Goal: Information Seeking & Learning: Find specific fact

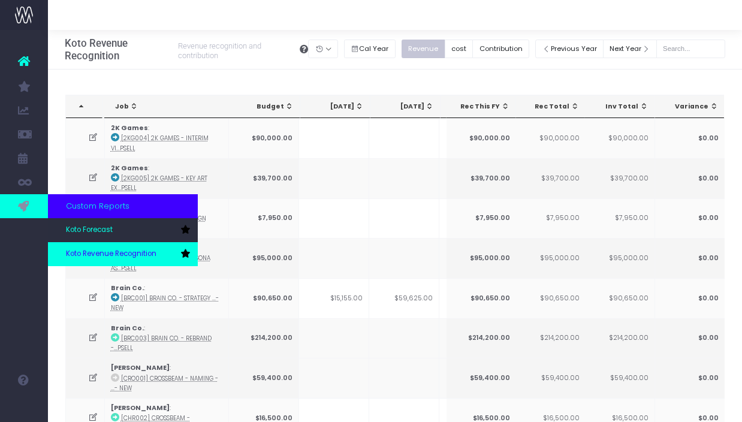
click at [98, 258] on span "Koto Revenue Recognition" at bounding box center [111, 254] width 91 height 11
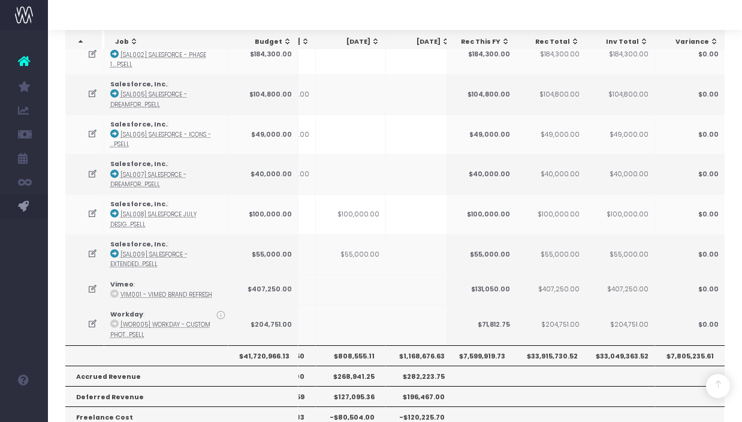
scroll to position [1591, 0]
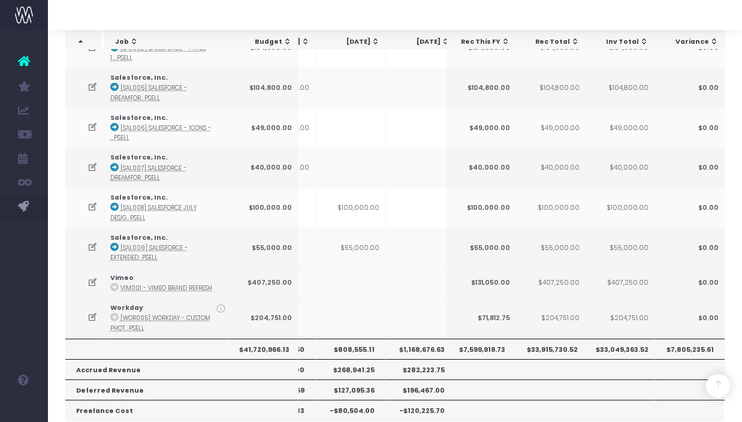
click at [358, 339] on th "$808,555.11" at bounding box center [351, 349] width 70 height 20
copy th "808,555.11"
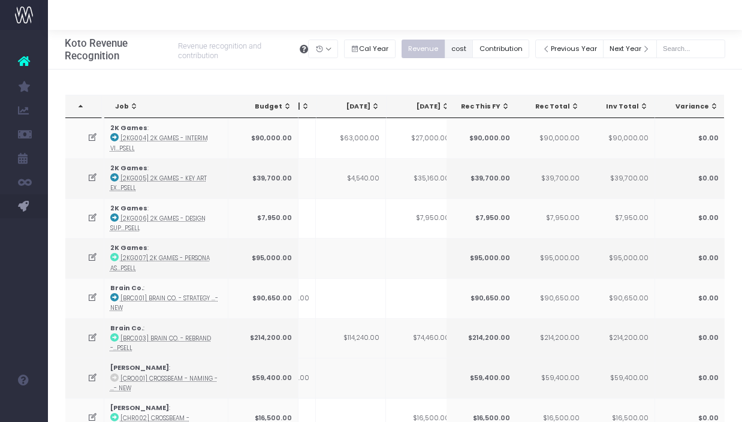
click at [464, 46] on button "cost" at bounding box center [459, 49] width 29 height 19
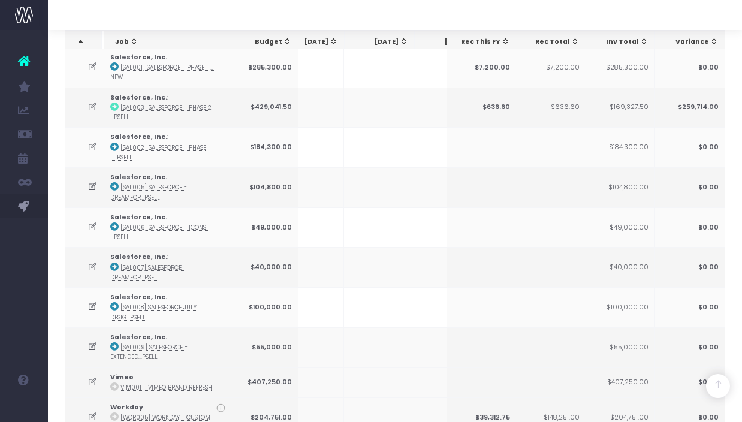
scroll to position [1624, 0]
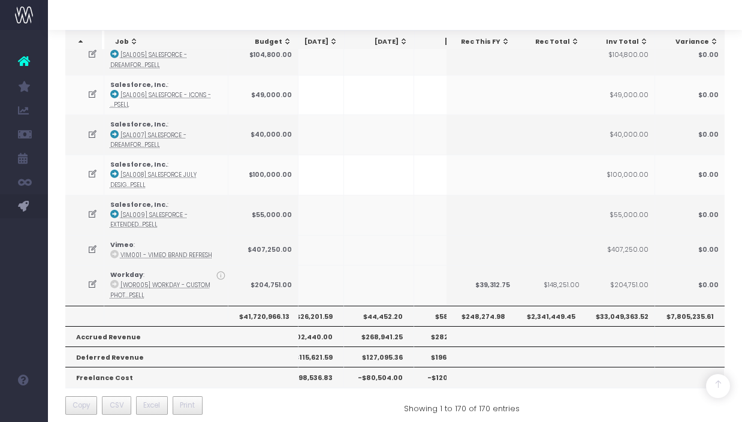
click at [383, 306] on th "$44,452.20" at bounding box center [379, 316] width 70 height 20
copy th "44,452.20"
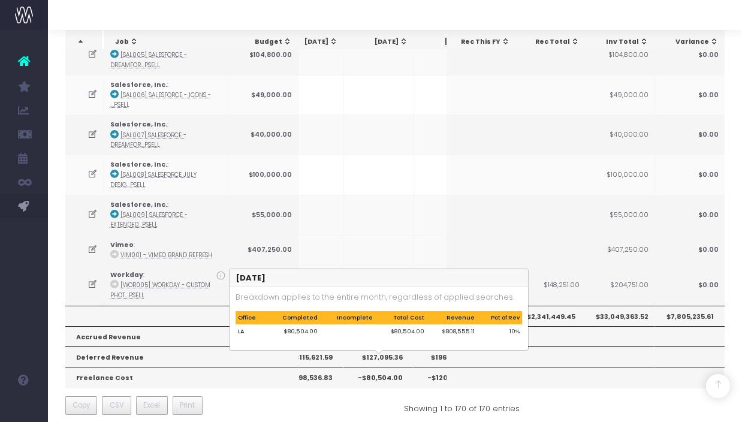
click at [380, 367] on th "-$80,504.00" at bounding box center [379, 377] width 70 height 20
copy th "80,504.00"
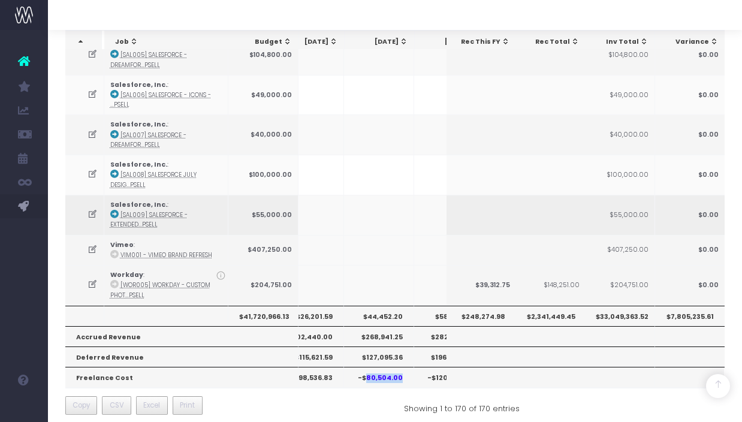
scroll to position [0, 0]
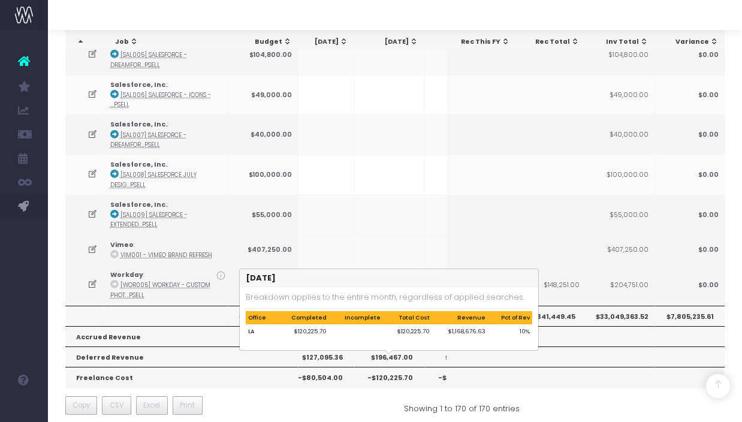
click at [395, 367] on th "-$120,225.70" at bounding box center [389, 377] width 70 height 20
copy th "120,225.70"
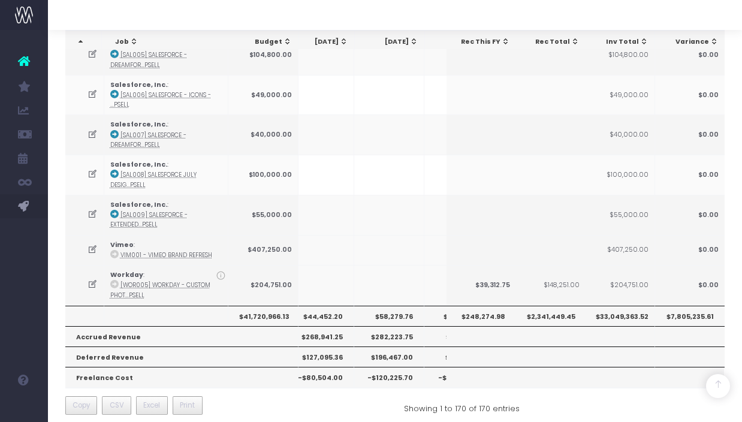
click at [391, 306] on th "$58,279.76" at bounding box center [389, 316] width 70 height 20
copy th "58,279.76"
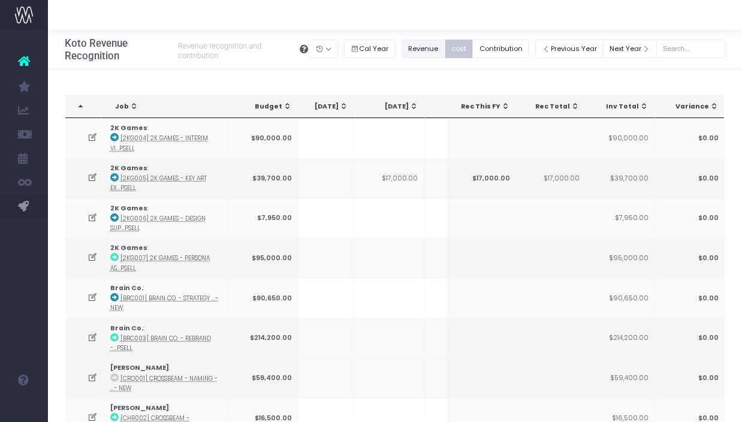
click at [434, 56] on button "Revenue" at bounding box center [424, 49] width 44 height 19
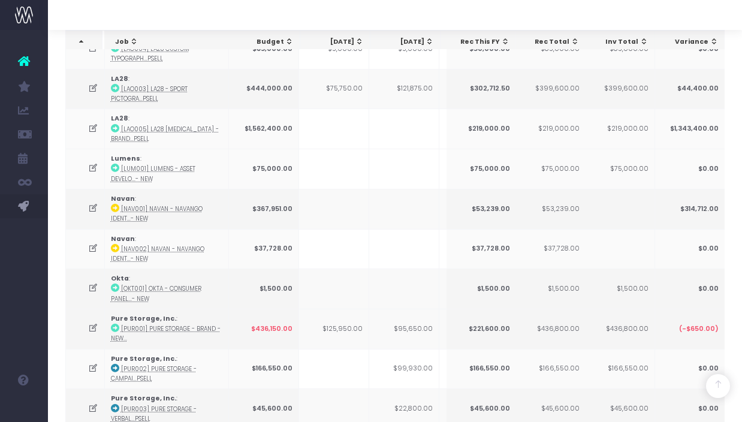
scroll to position [0, 59]
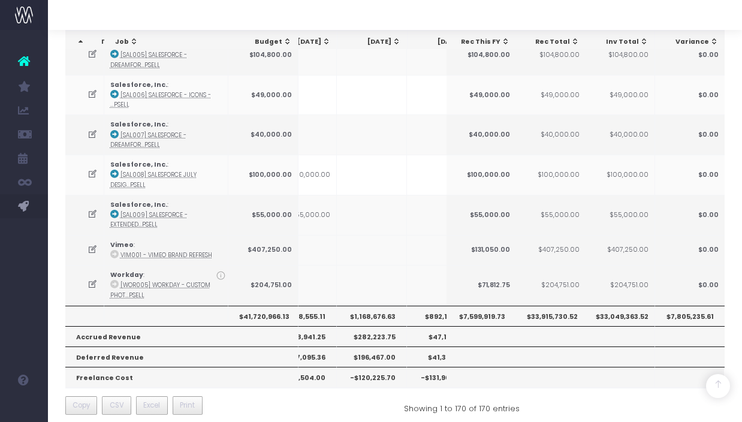
click at [367, 306] on th "$1,168,676.63" at bounding box center [372, 316] width 70 height 20
copy th "1,168,676.63"
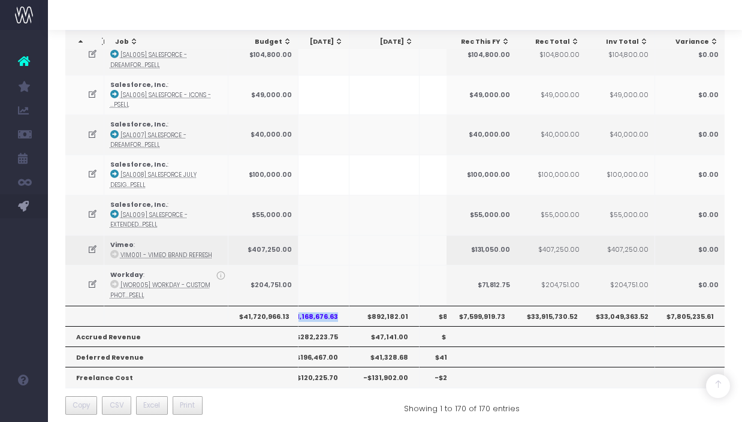
scroll to position [0, 306]
click at [385, 306] on th "$892,182.01" at bounding box center [379, 316] width 70 height 20
copy th "892,182.01"
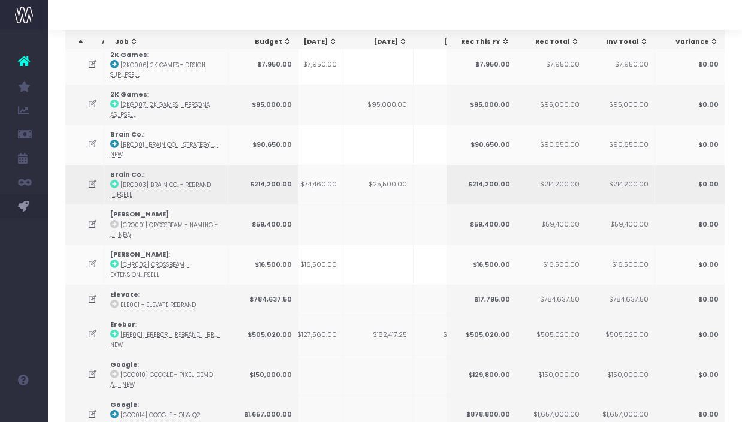
scroll to position [0, 0]
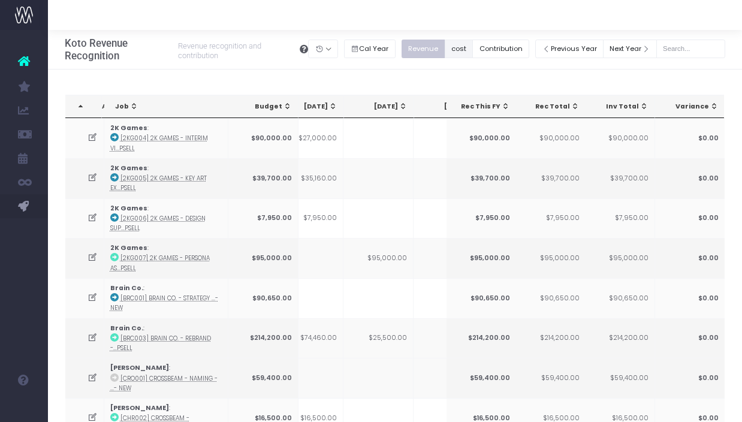
click at [466, 47] on button "cost" at bounding box center [459, 49] width 29 height 19
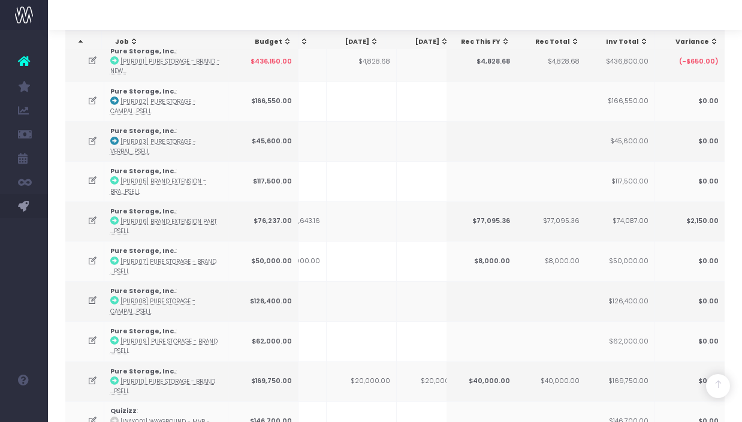
scroll to position [0, 323]
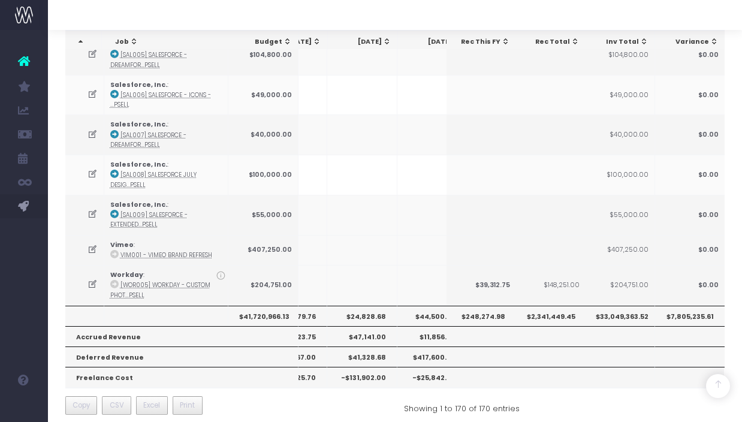
click at [367, 306] on th "$24,828.68" at bounding box center [362, 316] width 70 height 20
copy th "24,828.68"
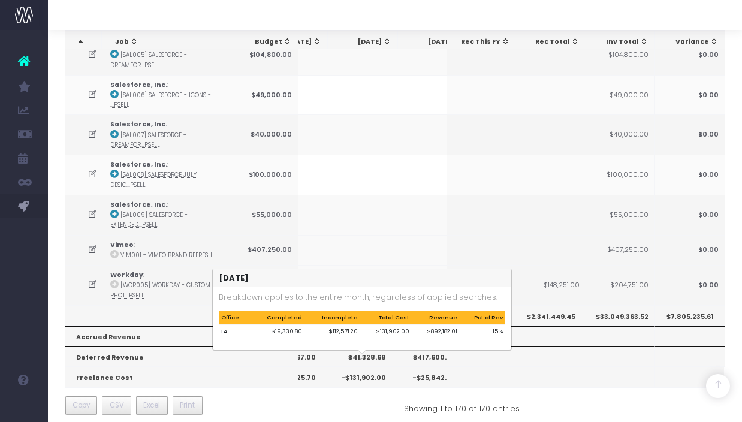
click at [371, 367] on th "-$131,902.00" at bounding box center [362, 377] width 70 height 20
copy th "131,902.00"
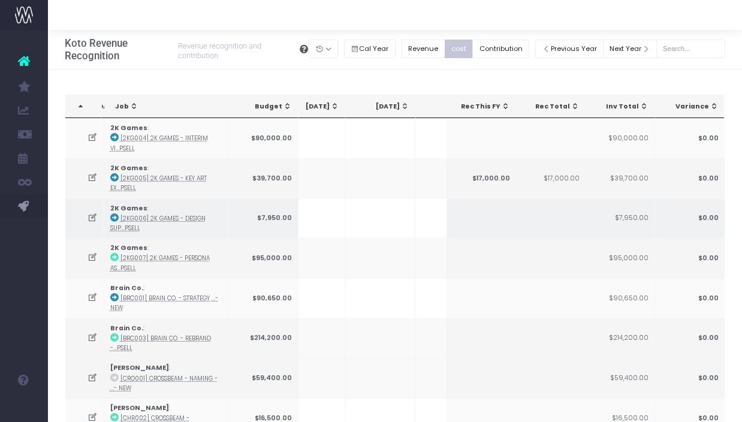
scroll to position [0, 375]
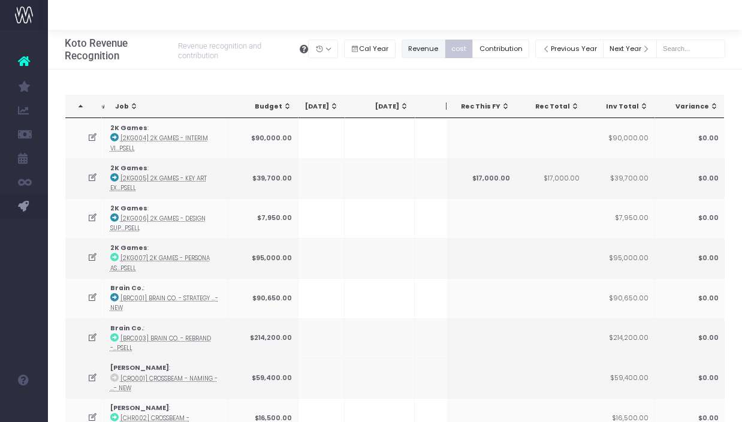
click at [433, 51] on button "Revenue" at bounding box center [424, 49] width 44 height 19
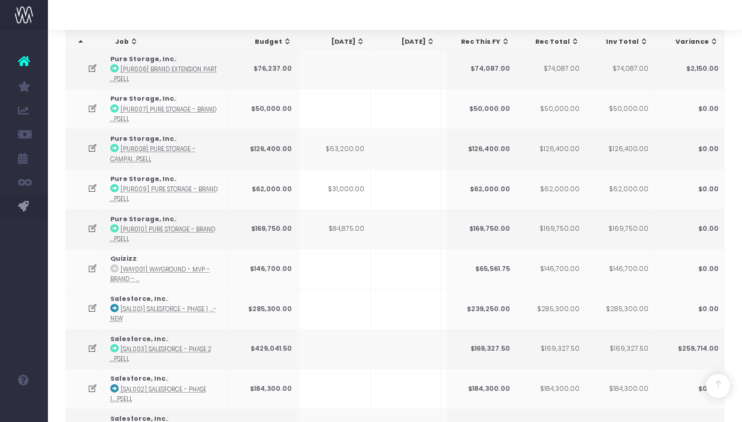
scroll to position [1624, 0]
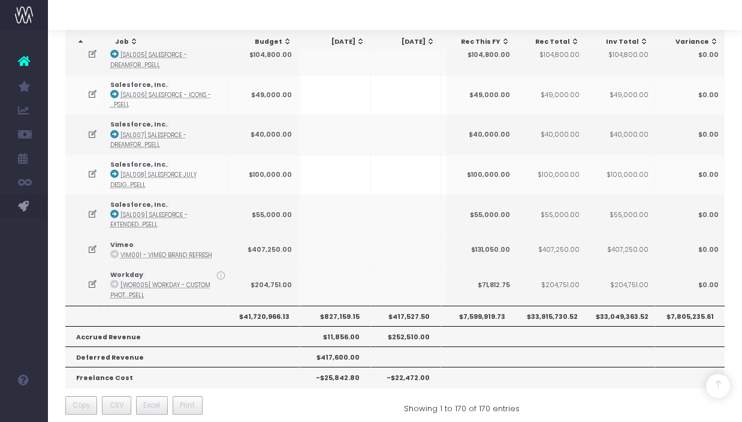
click at [338, 306] on th "$827,159.15" at bounding box center [336, 316] width 70 height 20
copy th "827,159.15"
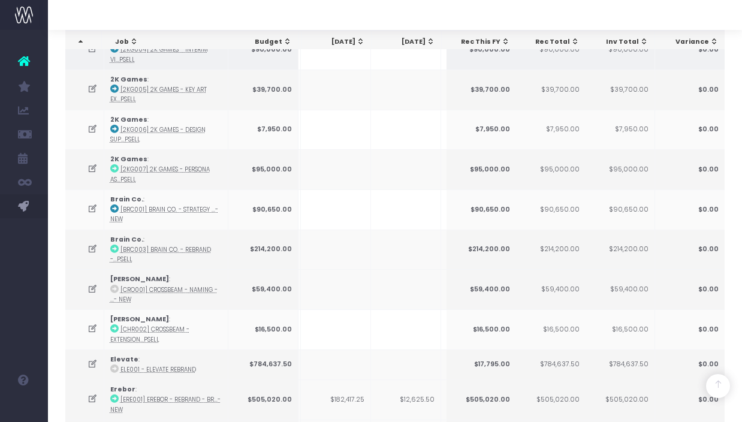
scroll to position [8, 0]
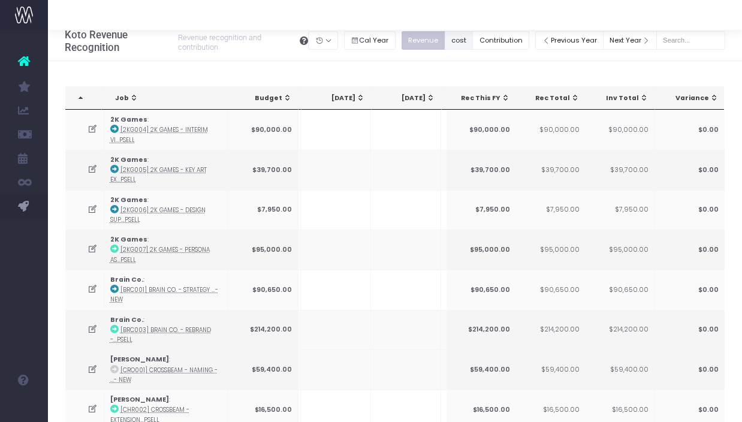
click at [474, 34] on button "cost" at bounding box center [459, 40] width 29 height 19
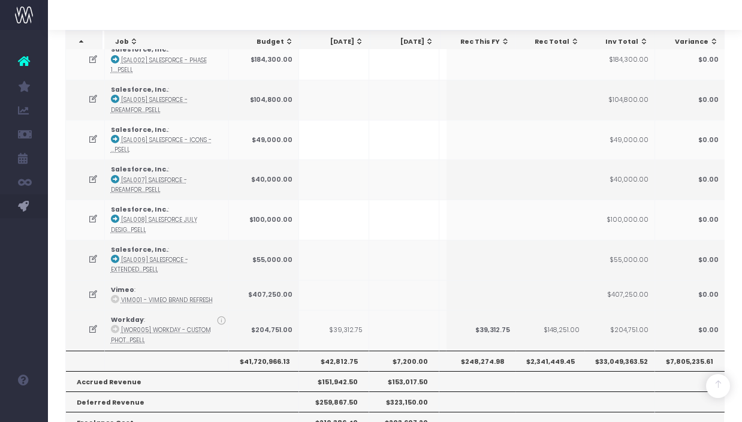
scroll to position [0, 381]
click at [337, 351] on th "$44,500.00" at bounding box center [332, 361] width 70 height 20
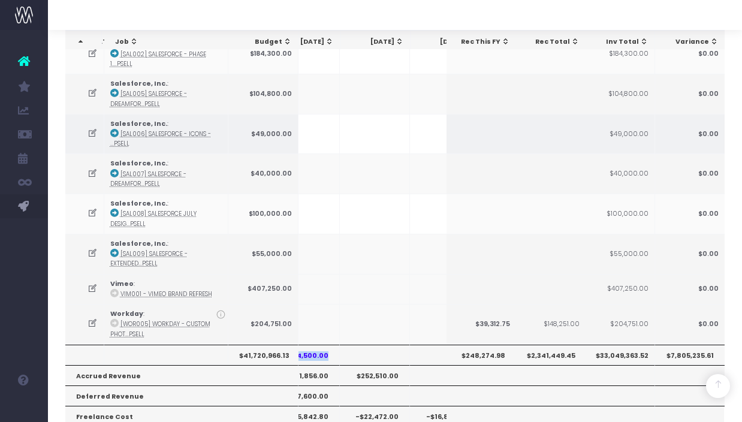
scroll to position [0, 417]
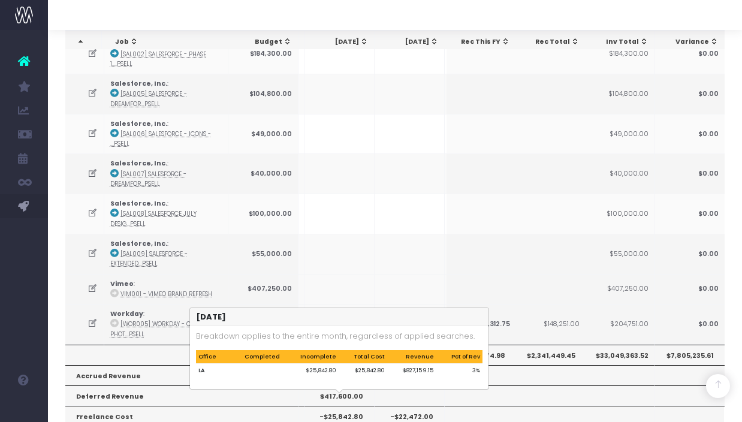
click at [351, 406] on th "-$25,842.80" at bounding box center [340, 416] width 70 height 20
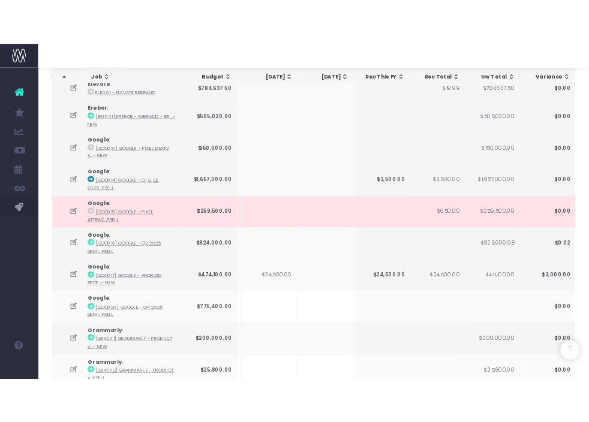
scroll to position [0, 0]
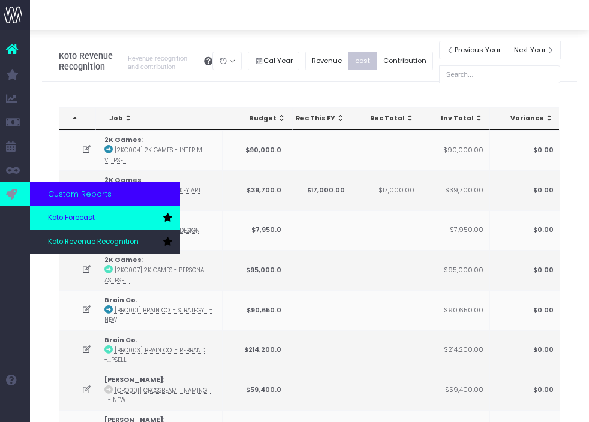
click at [56, 215] on span "Koto Forecast" at bounding box center [71, 218] width 47 height 11
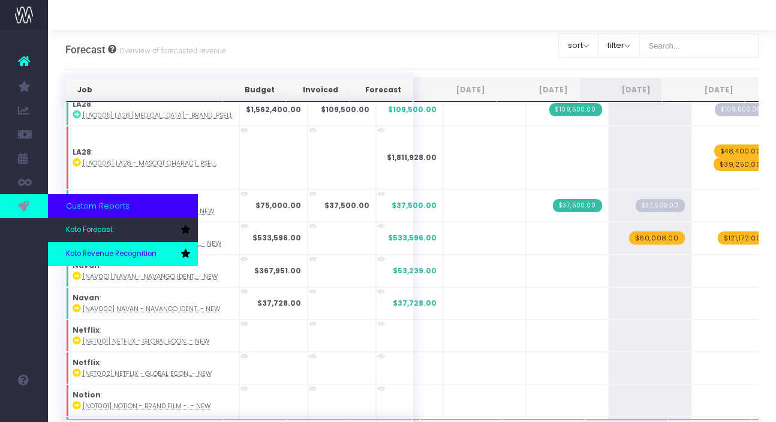
click at [85, 248] on link "Koto Revenue Recognition" at bounding box center [123, 254] width 150 height 24
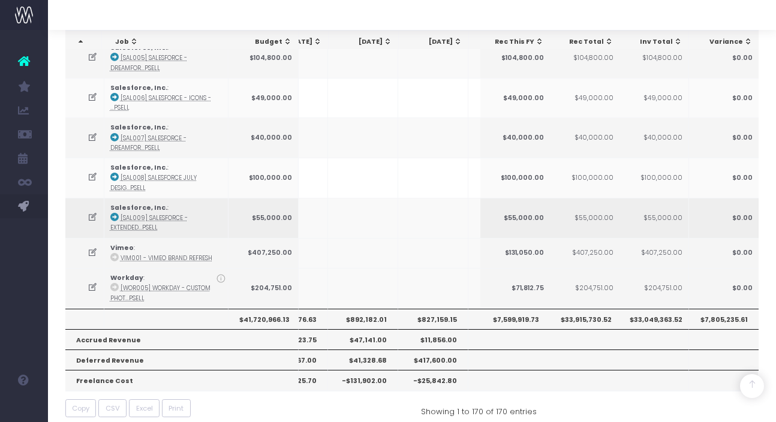
scroll to position [0, 383]
